Goal: Information Seeking & Learning: Learn about a topic

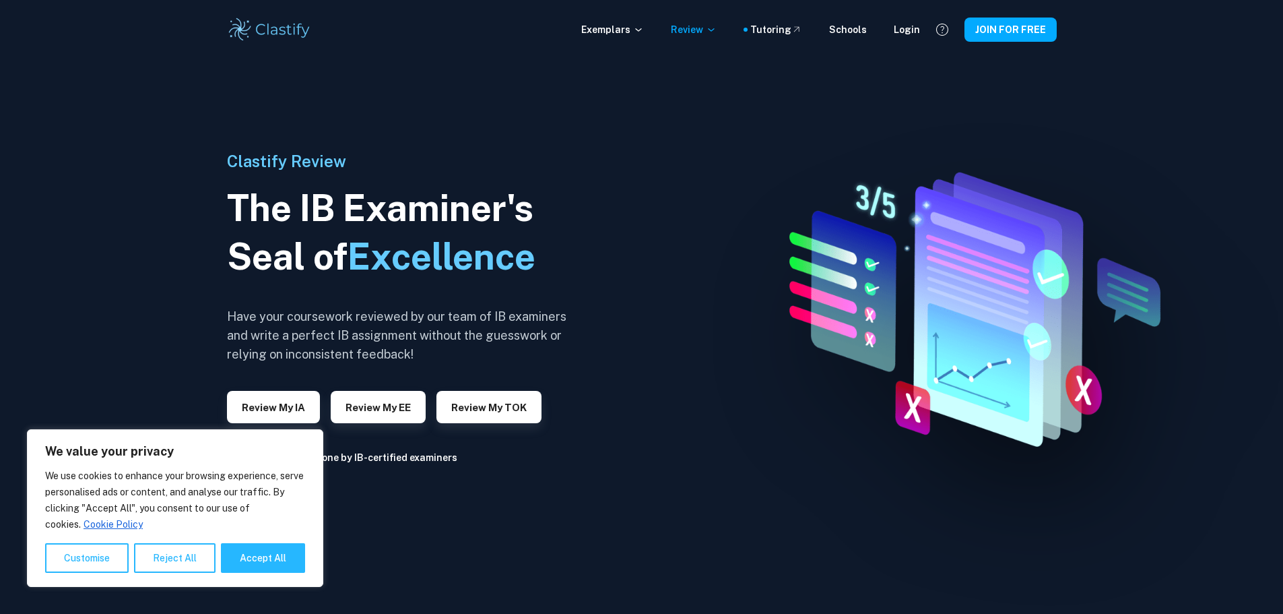
scroll to position [67, 0]
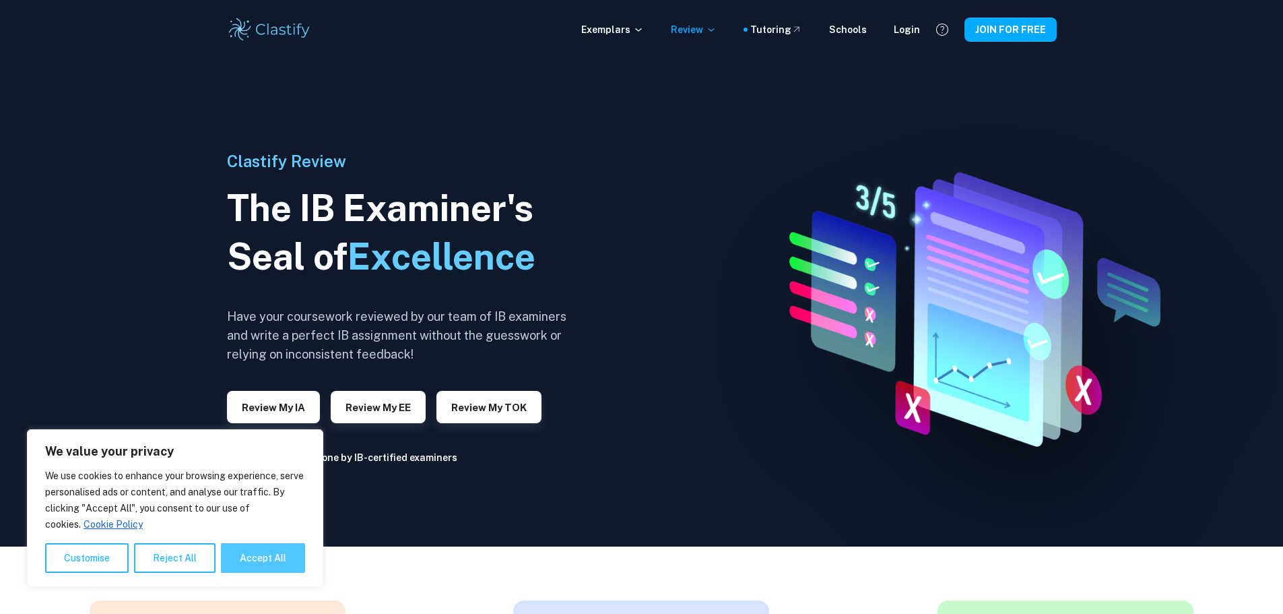
click at [268, 564] on button "Accept All" at bounding box center [263, 558] width 84 height 30
checkbox input "true"
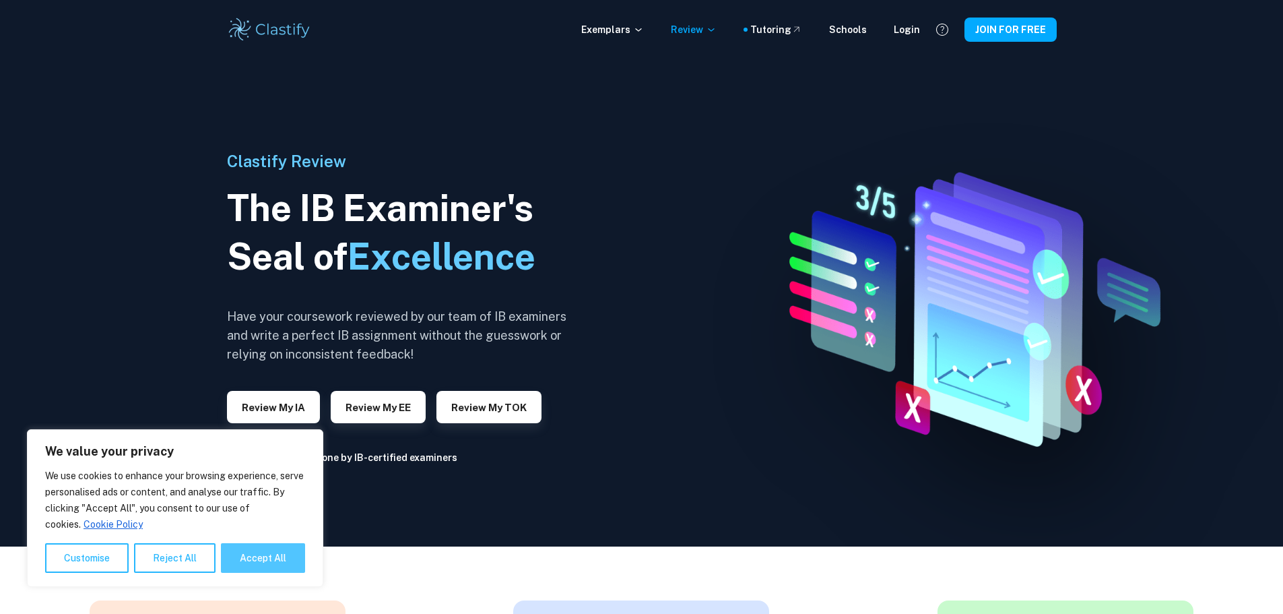
checkbox input "true"
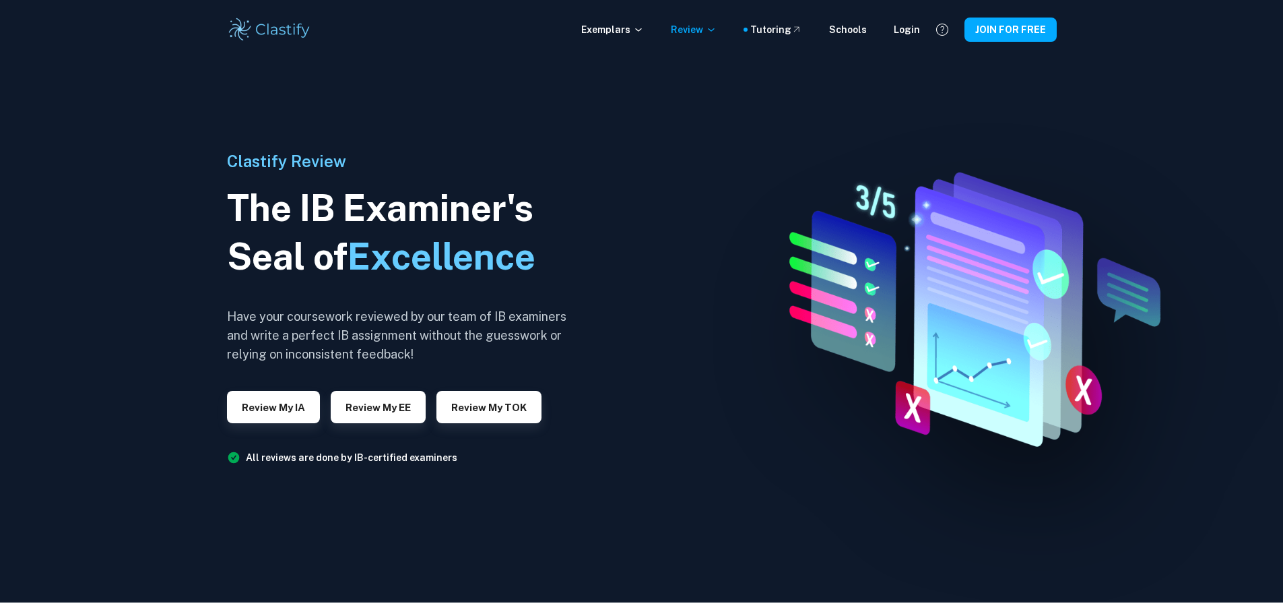
scroll to position [0, 0]
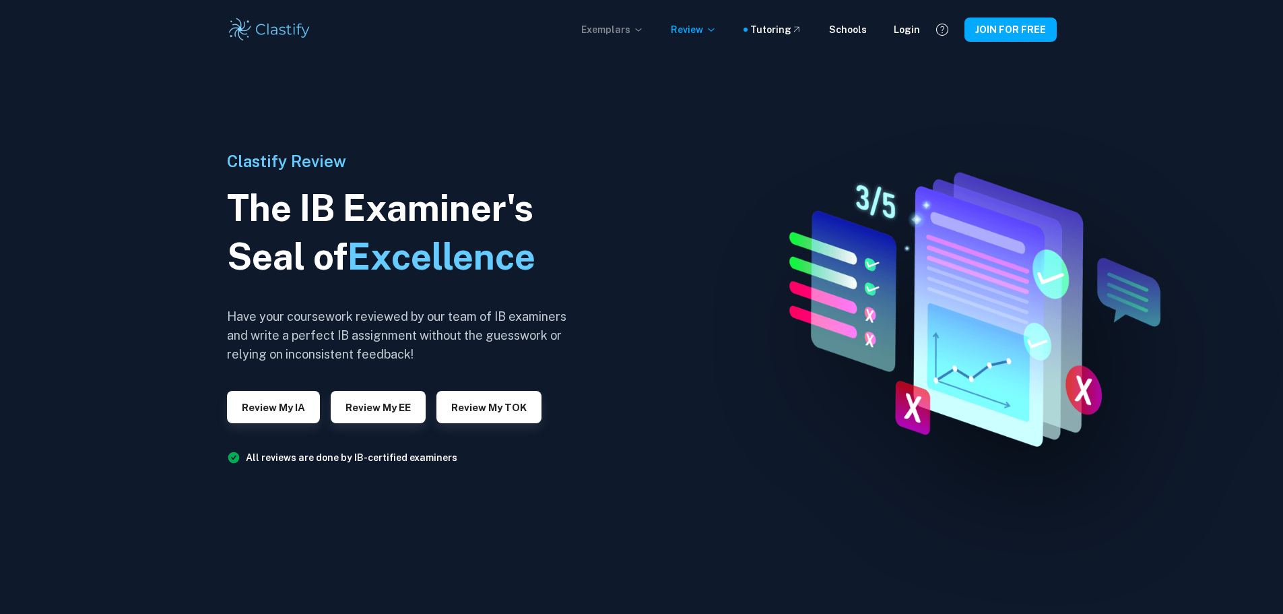
click at [614, 28] on p "Exemplars" at bounding box center [612, 29] width 63 height 15
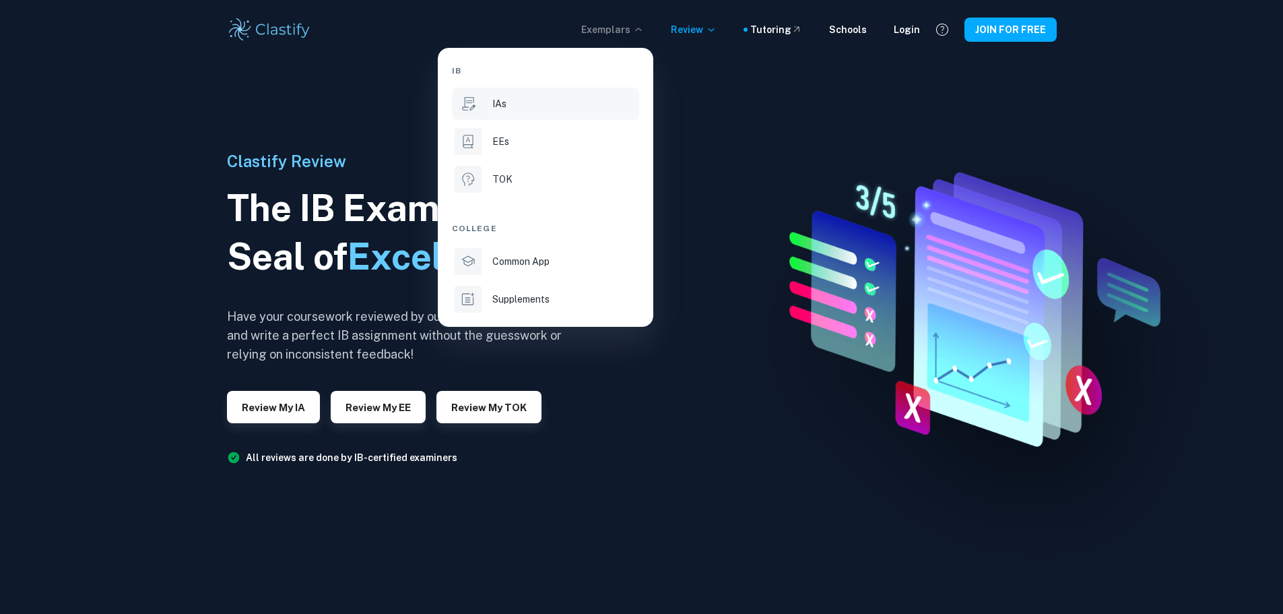
click at [513, 106] on div "IAs" at bounding box center [564, 103] width 144 height 15
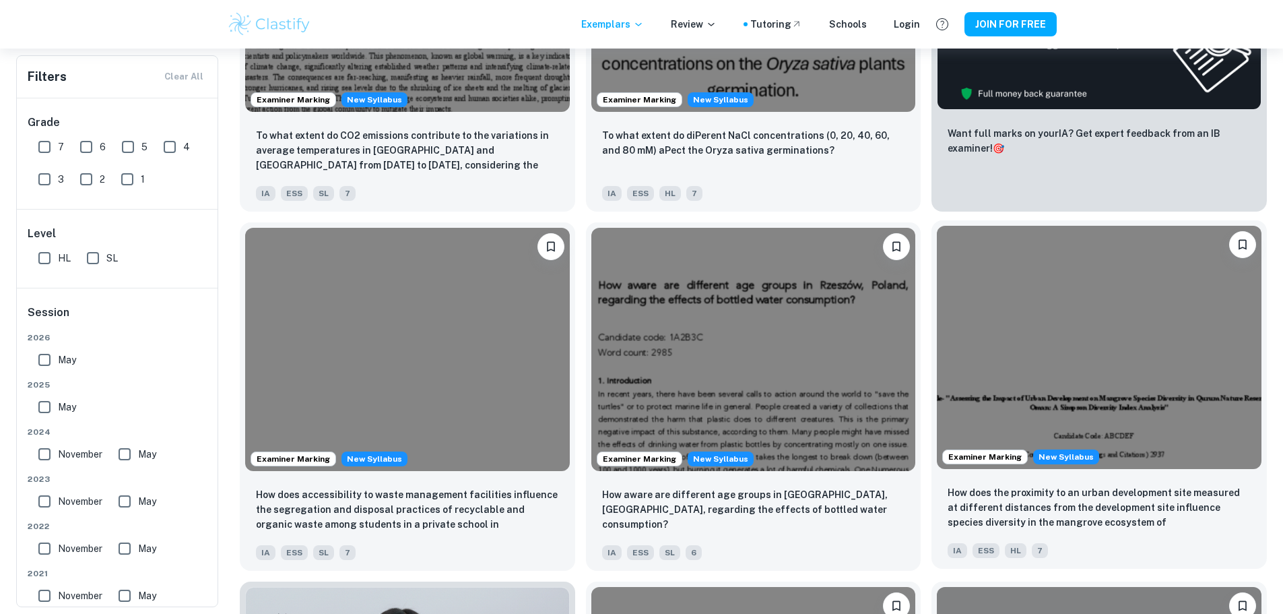
scroll to position [539, 0]
